Goal: Find specific page/section: Find specific page/section

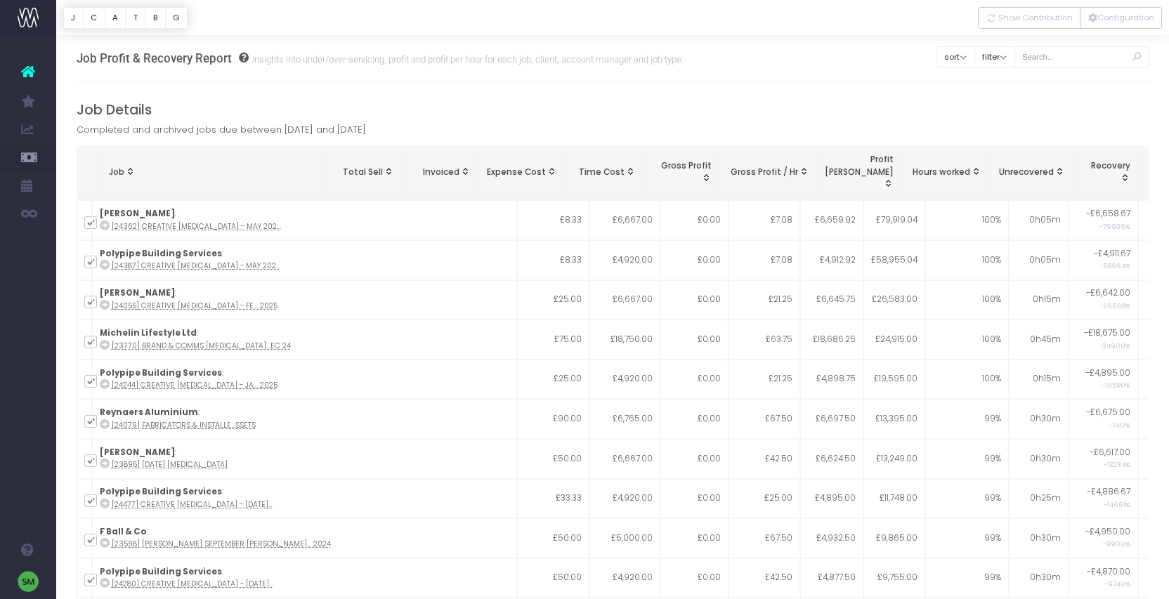
click at [37, 21] on img at bounding box center [28, 17] width 21 height 21
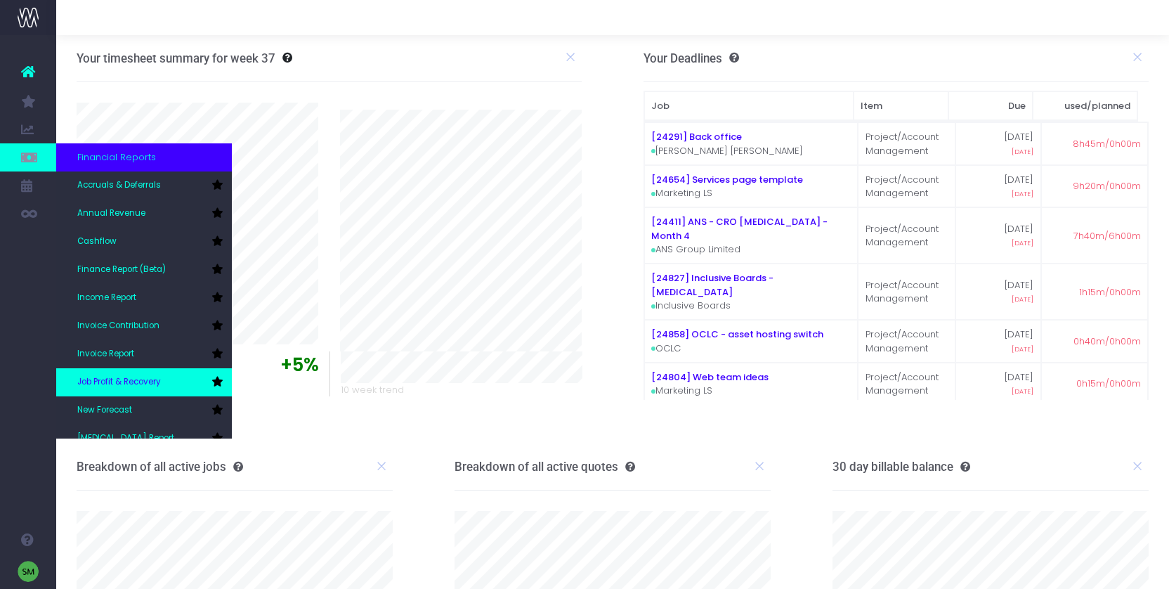
click at [151, 372] on link "Job Profit & Recovery" at bounding box center [144, 382] width 176 height 28
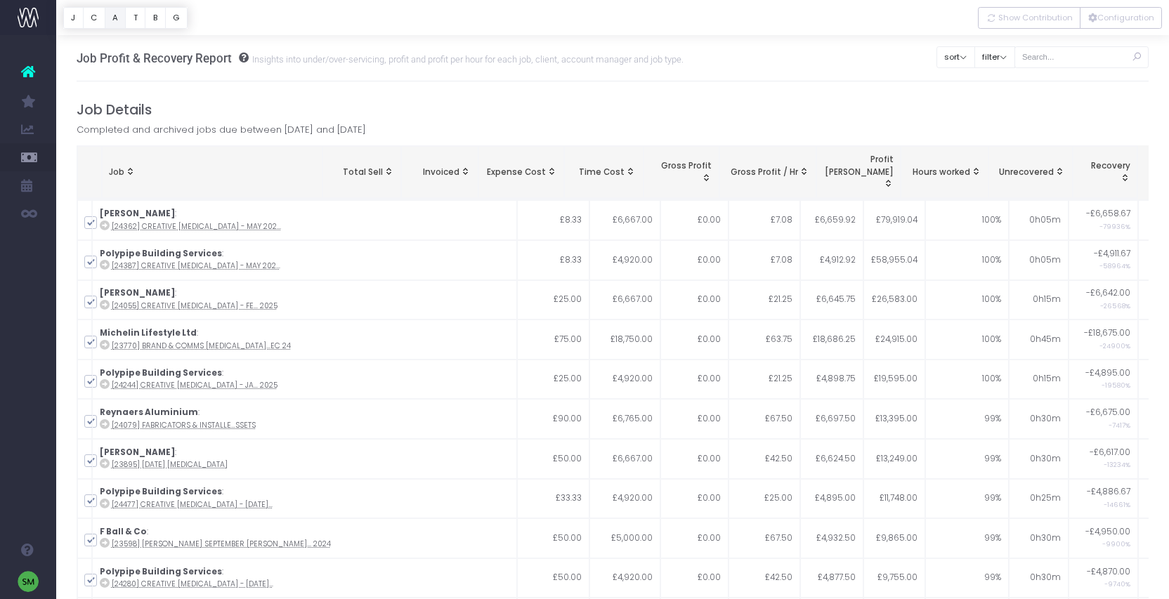
click at [120, 22] on button "A" at bounding box center [116, 18] width 22 height 22
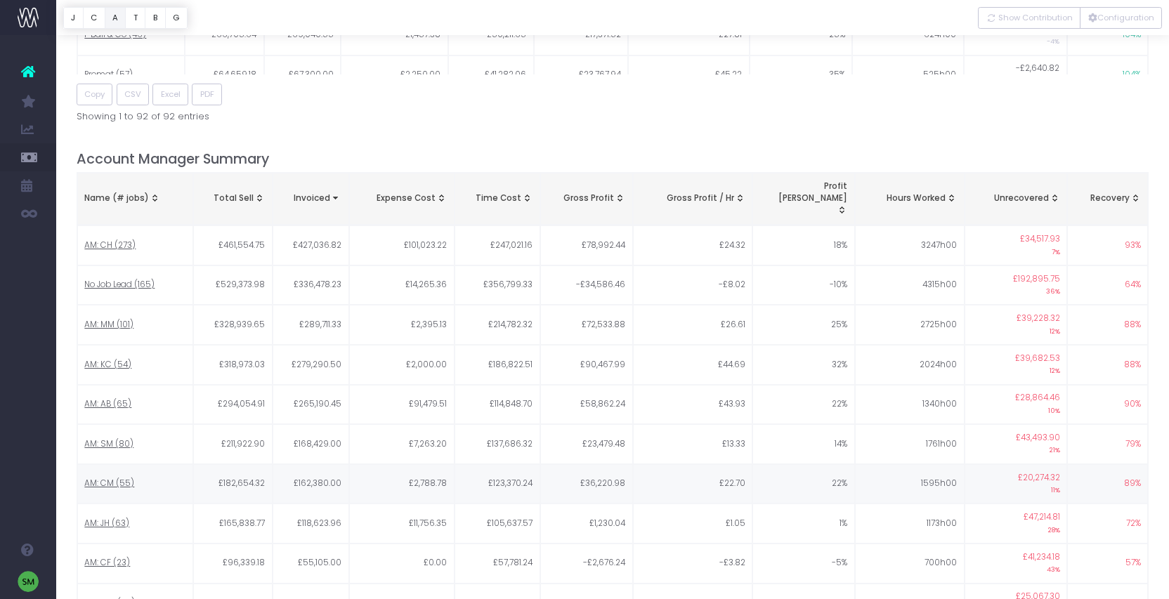
scroll to position [1065, 0]
